Goal: Task Accomplishment & Management: Use online tool/utility

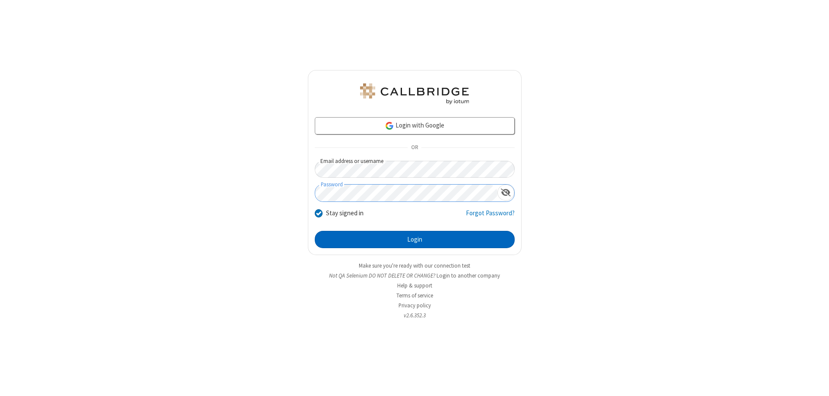
click at [415, 239] on button "Login" at bounding box center [415, 239] width 200 height 17
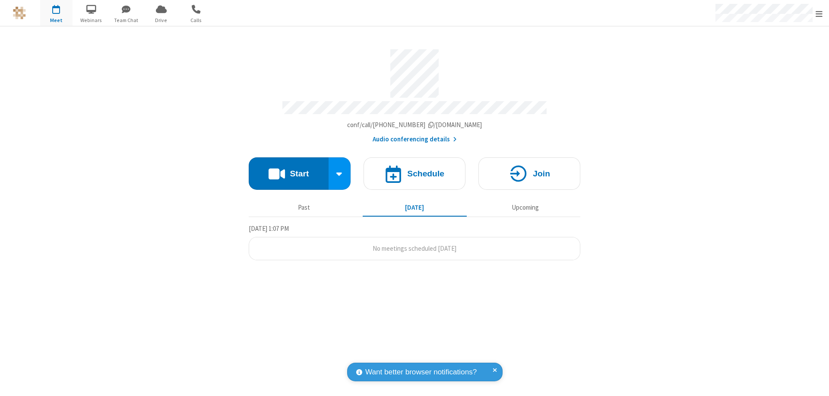
click at [820, 13] on span "Open menu" at bounding box center [819, 14] width 7 height 9
click at [161, 20] on span "Drive" at bounding box center [161, 20] width 32 height 8
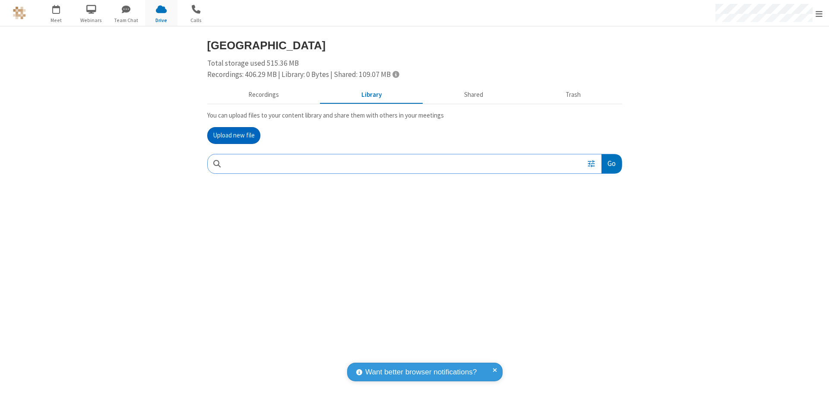
click at [234, 135] on button "Upload new file" at bounding box center [233, 135] width 53 height 17
